Goal: Task Accomplishment & Management: Manage account settings

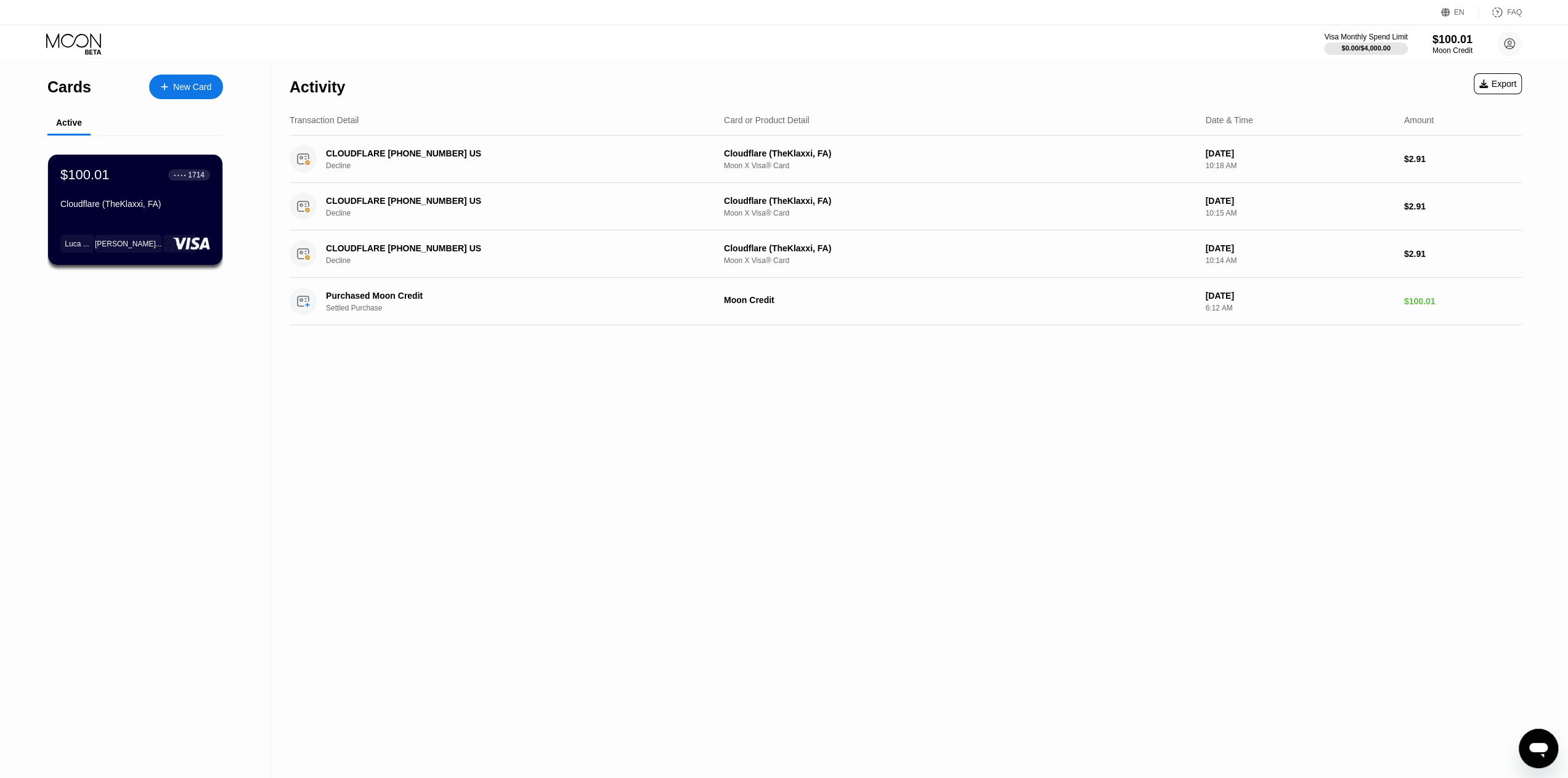
click at [1187, 47] on div "Visa Monthly Spend Limit $0.00 / $4,000.00 $100.01 Moon Credit [EMAIL_ADDRESS][…" at bounding box center [784, 44] width 1568 height 37
click at [1462, 46] on div "Moon Credit" at bounding box center [1452, 51] width 41 height 8
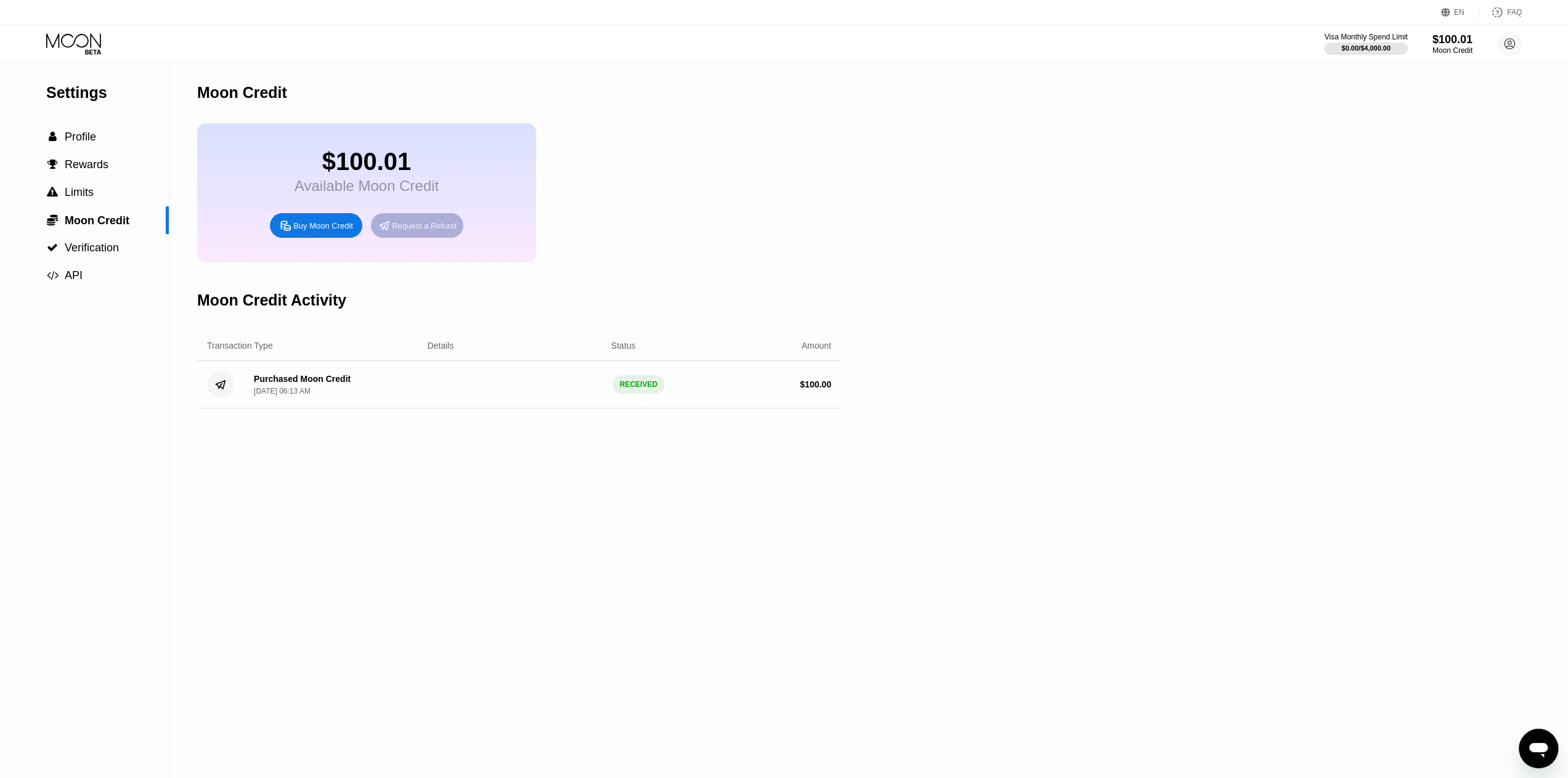
click at [420, 231] on div "Request a Refund" at bounding box center [424, 226] width 65 height 10
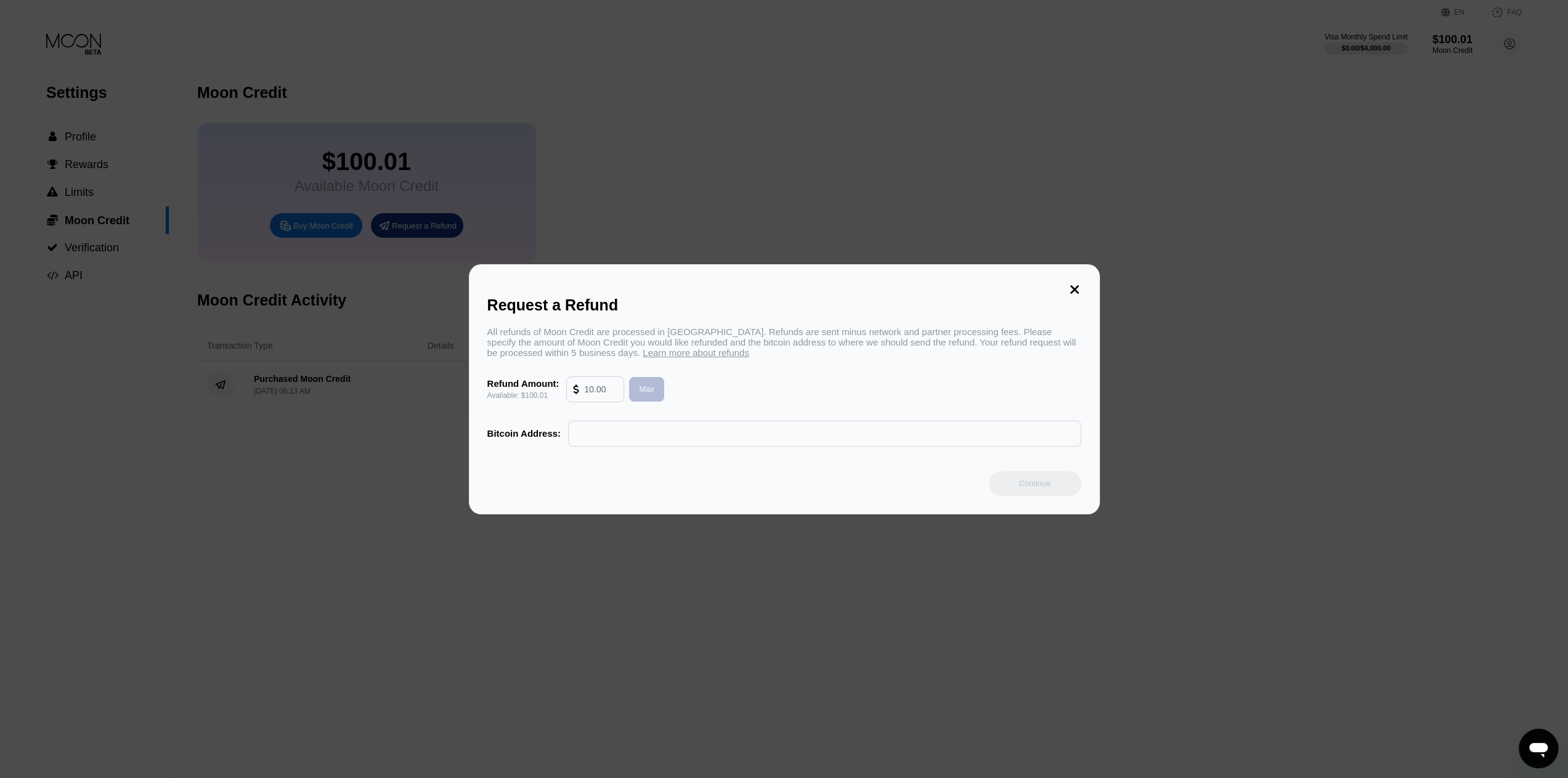
click at [654, 392] on div "Max" at bounding box center [647, 389] width 35 height 24
click at [610, 397] on input "100.01" at bounding box center [600, 389] width 33 height 24
type input "100"
click at [689, 443] on input "text" at bounding box center [824, 433] width 499 height 24
click at [841, 353] on div "All refunds of Moon Credit are processed in [GEOGRAPHIC_DATA]. Refunds are sent…" at bounding box center [784, 342] width 594 height 31
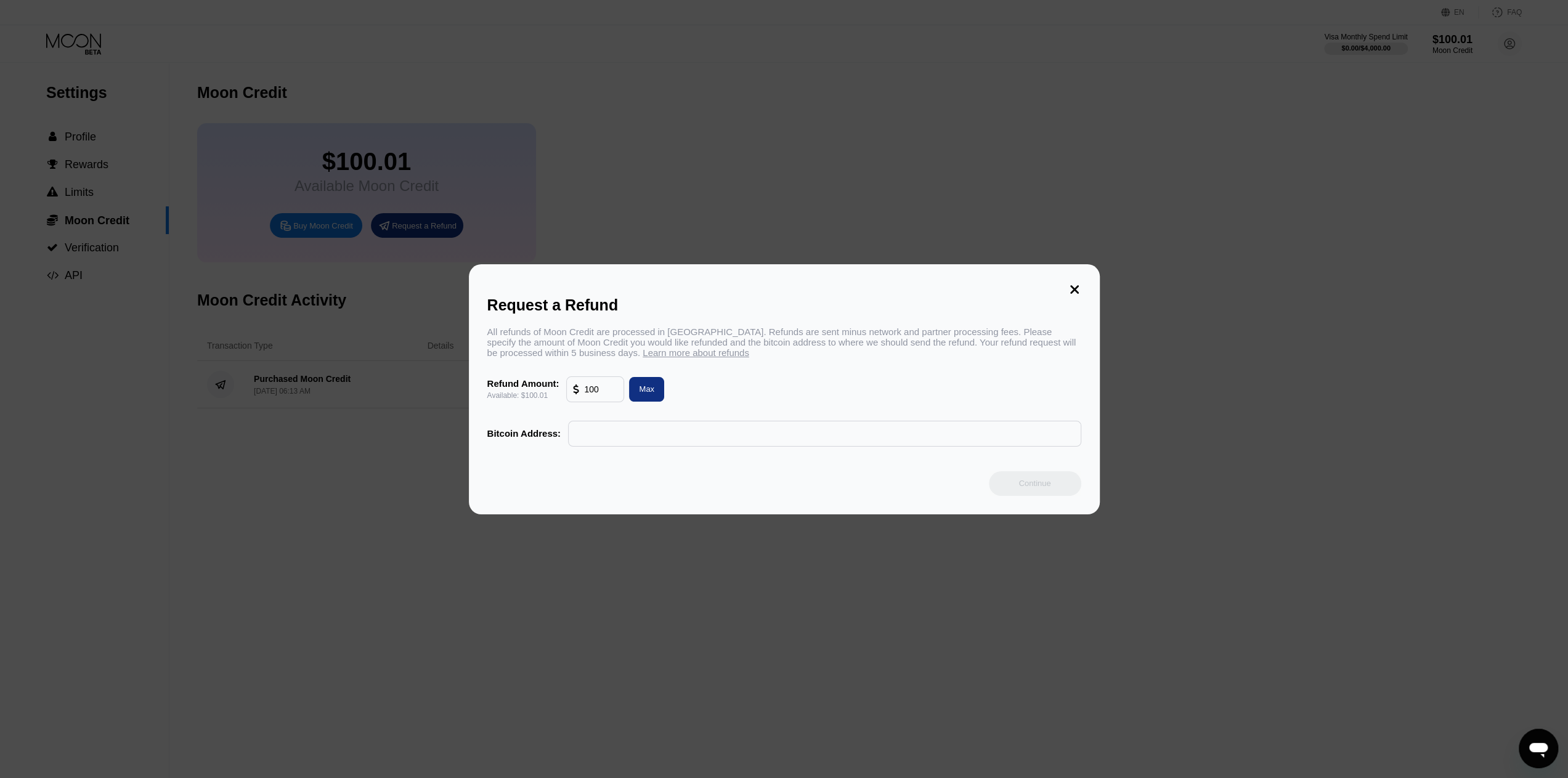
click at [659, 424] on div "All refunds of Moon Credit are processed in [GEOGRAPHIC_DATA]. Refunds are sent…" at bounding box center [784, 386] width 594 height 120
click at [662, 442] on input "text" at bounding box center [824, 433] width 499 height 24
paste input "14azQWPszsJHf6kK1sAGxYCGZfC2dY2hy7"
type input "14azQWPszsJHf6kK1sAGxYCGZfC2dY2hy7"
click at [1016, 484] on div "Continue" at bounding box center [1035, 483] width 93 height 24
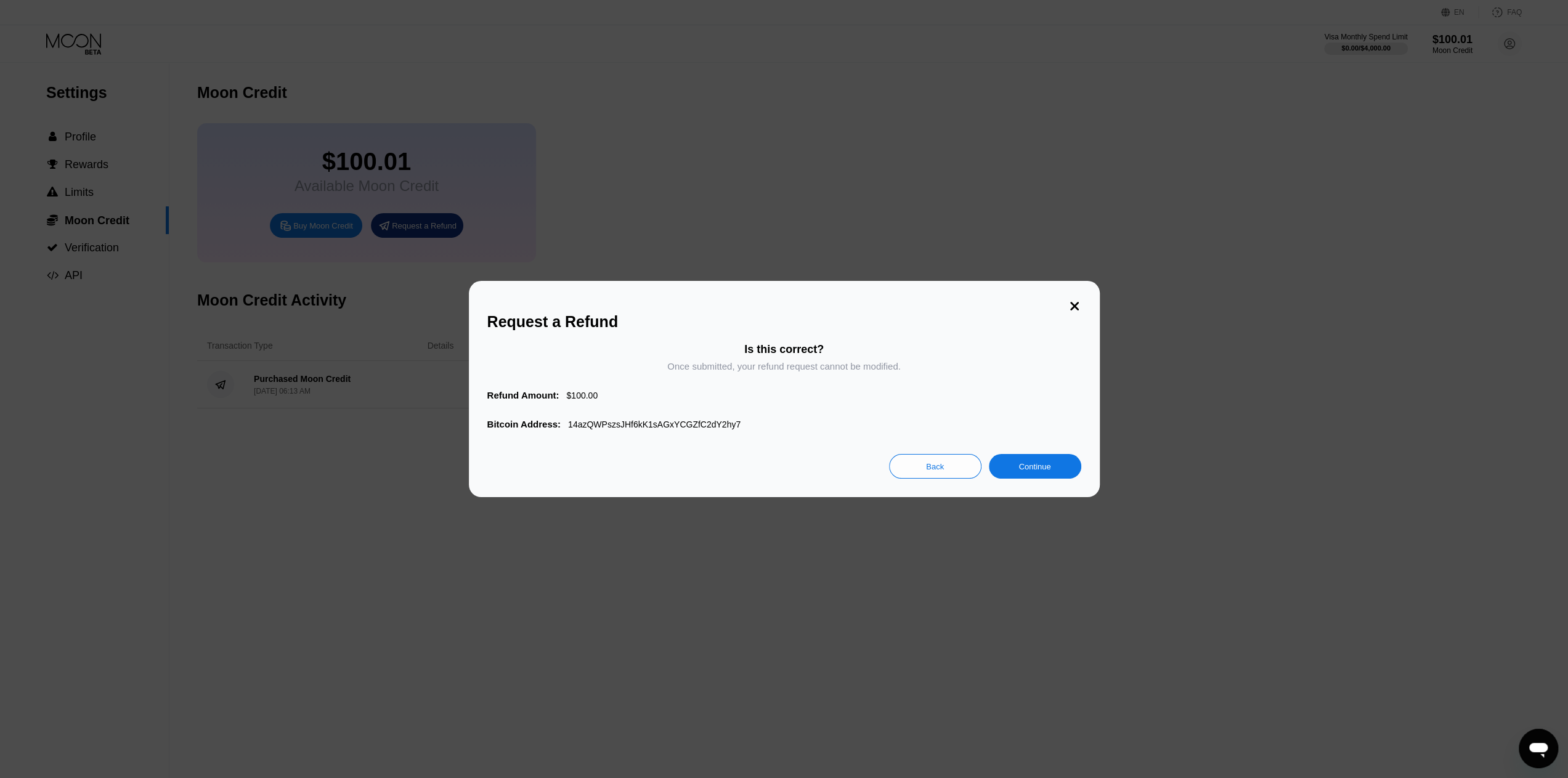
click at [1064, 470] on div "Continue" at bounding box center [1035, 466] width 93 height 24
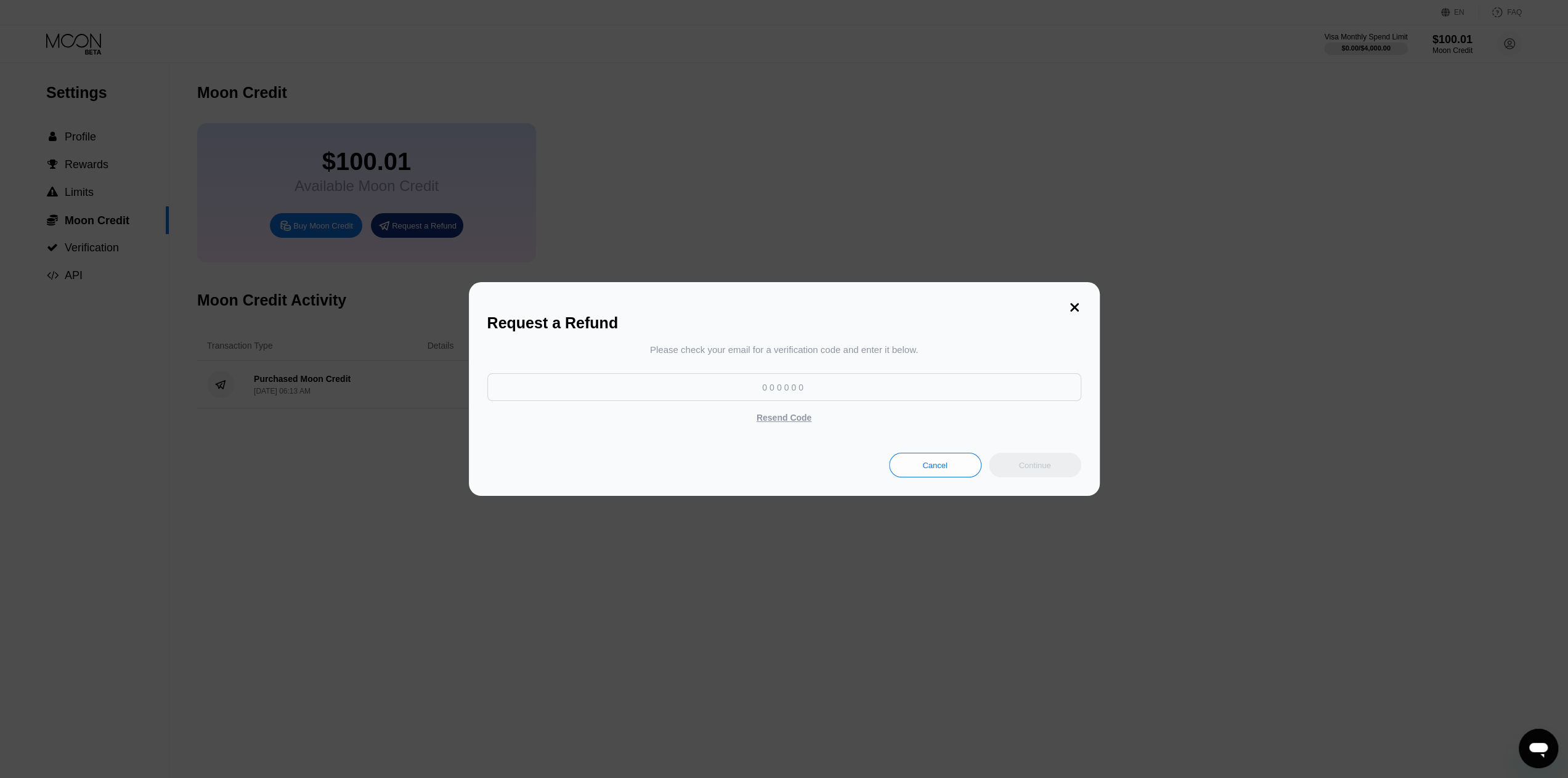
click at [831, 387] on input at bounding box center [784, 386] width 594 height 28
paste input "425831"
type input "425831"
click at [1029, 465] on div "Continue" at bounding box center [1034, 465] width 32 height 10
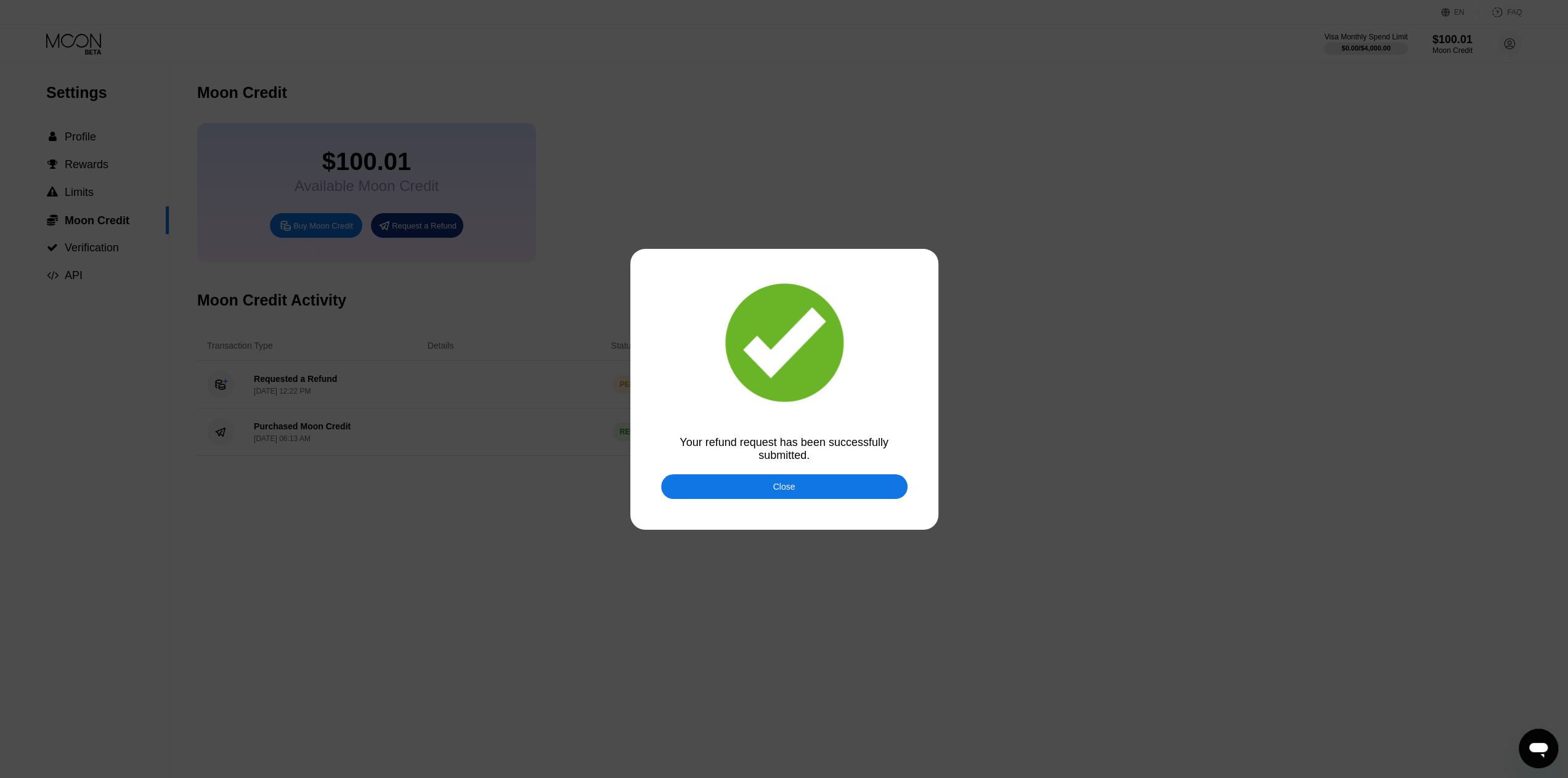
click at [795, 488] on div "Close" at bounding box center [784, 486] width 247 height 24
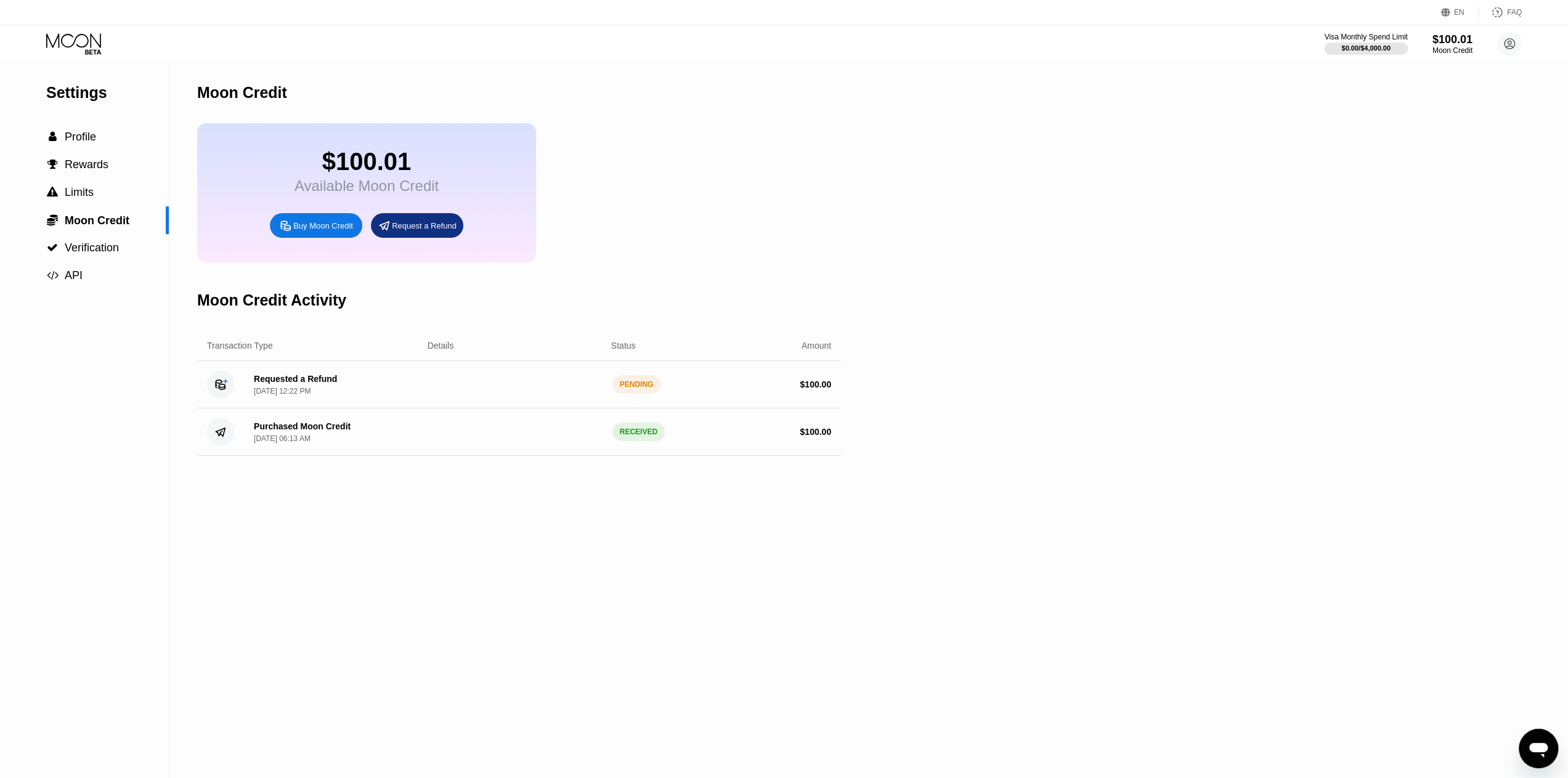
click at [559, 524] on div "Moon Credit $100.01 Available Moon Credit Buy Moon Credit Request a Refund Moon…" at bounding box center [519, 420] width 643 height 716
